Goal: Information Seeking & Learning: Learn about a topic

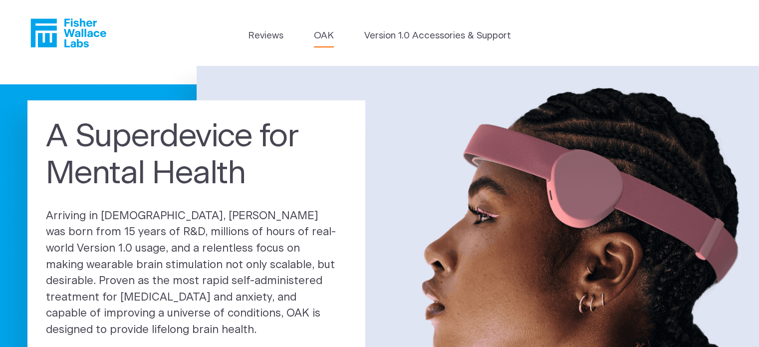
click at [325, 34] on link "OAK" at bounding box center [324, 36] width 20 height 14
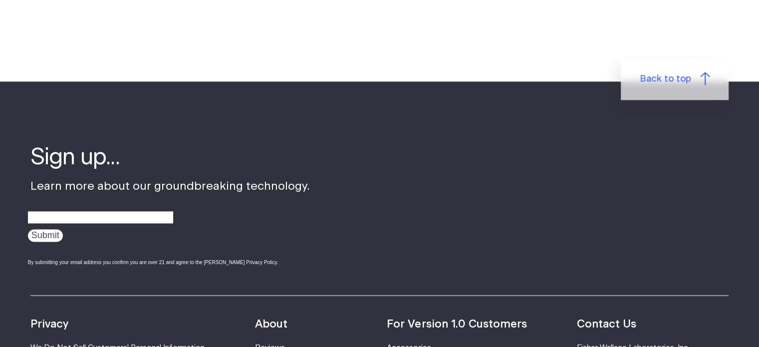
scroll to position [1747, 0]
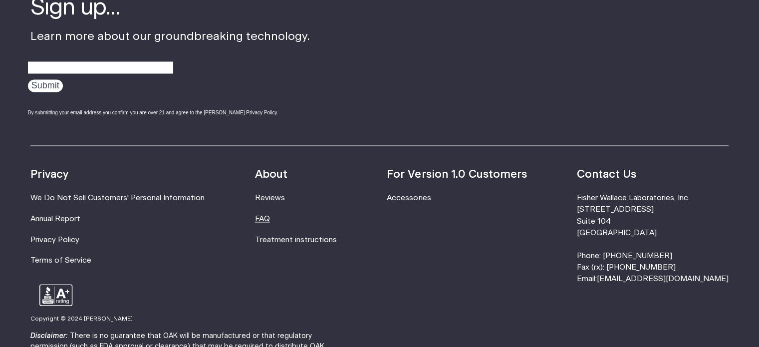
click at [270, 219] on link "FAQ" at bounding box center [262, 218] width 15 height 7
